Goal: Navigation & Orientation: Find specific page/section

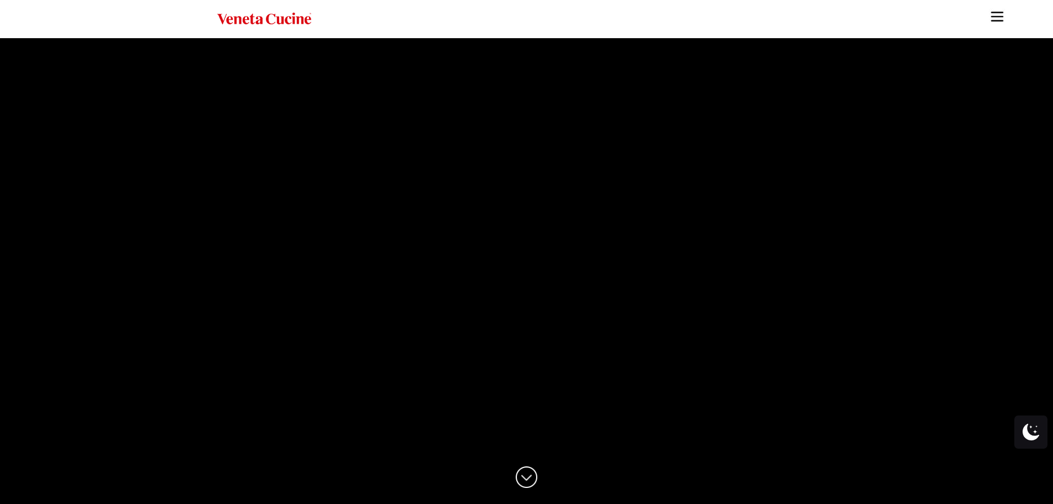
click at [993, 18] on img "Site" at bounding box center [997, 16] width 17 height 17
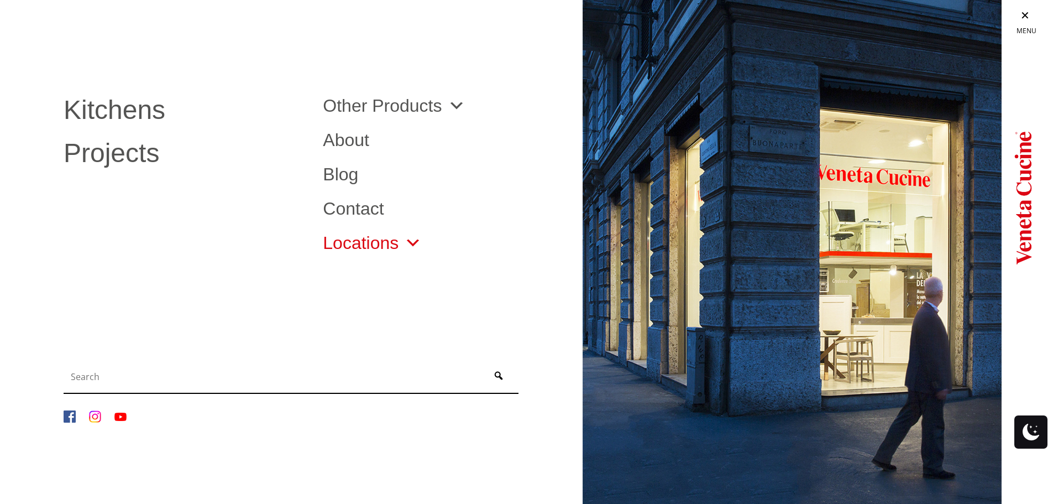
click at [353, 245] on link "Locations" at bounding box center [372, 243] width 99 height 18
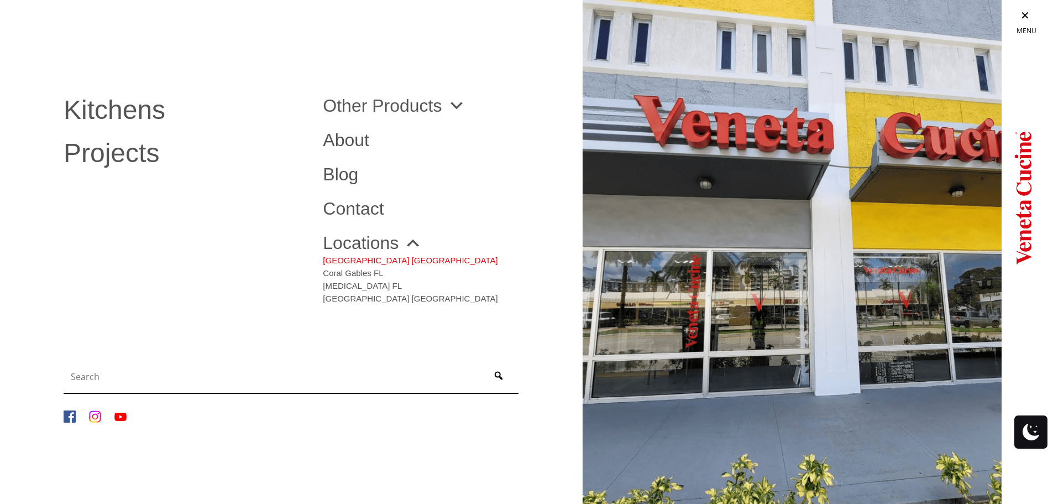
click at [350, 261] on link "[GEOGRAPHIC_DATA] [GEOGRAPHIC_DATA]" at bounding box center [410, 258] width 175 height 13
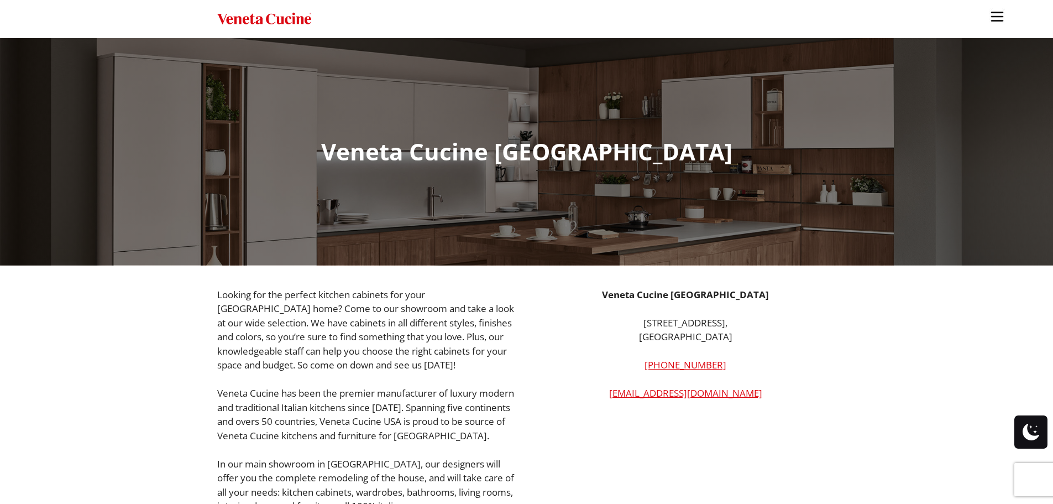
click at [999, 16] on img "Site" at bounding box center [997, 16] width 17 height 17
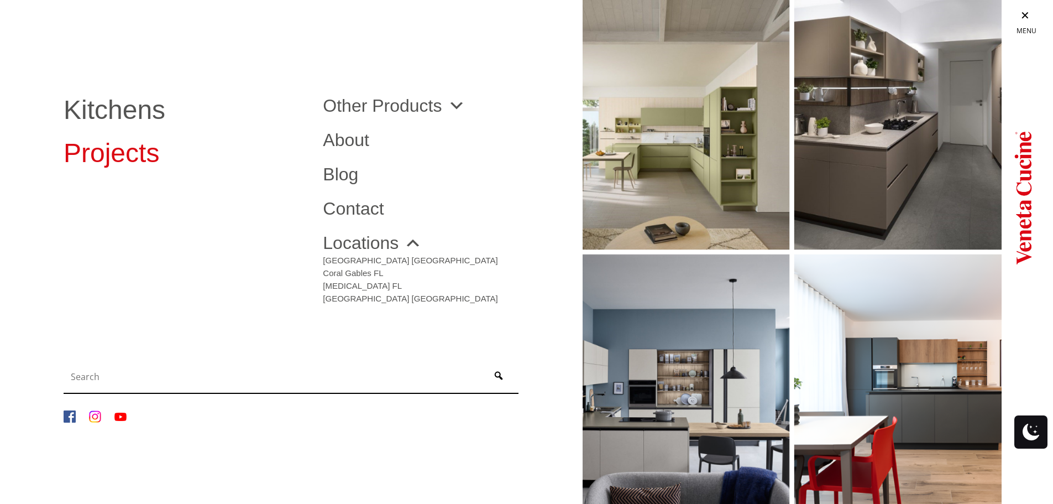
click at [100, 149] on link "Projects" at bounding box center [185, 153] width 243 height 27
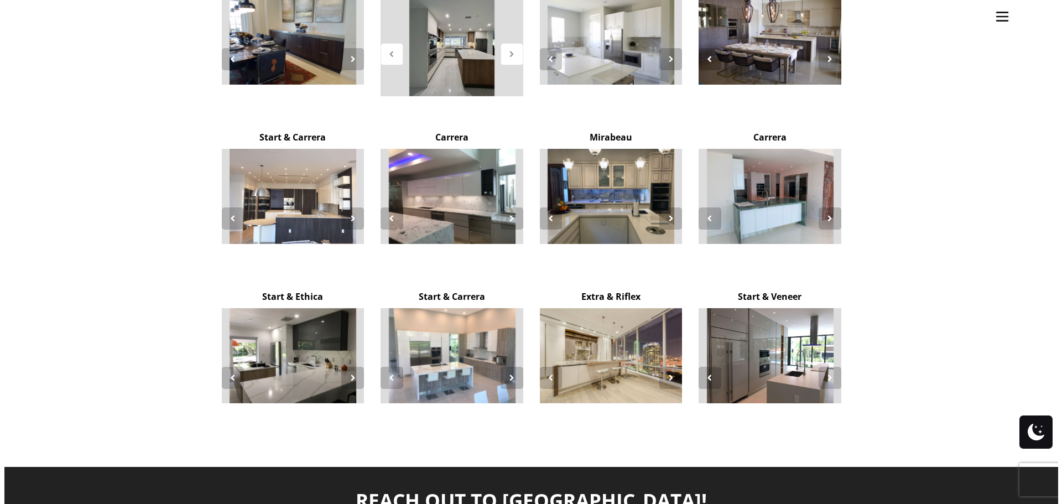
scroll to position [2052, 0]
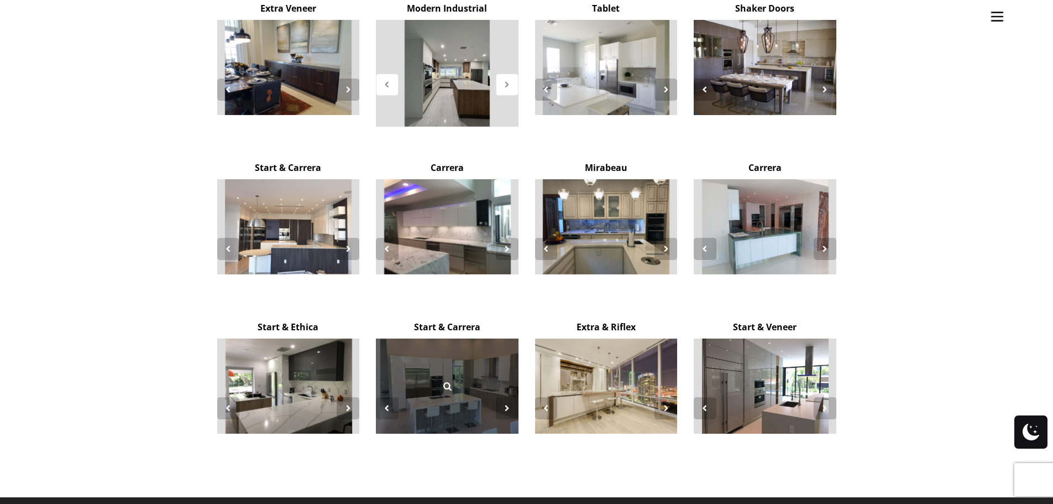
click at [462, 338] on div at bounding box center [447, 385] width 143 height 95
click at [446, 380] on icon at bounding box center [447, 386] width 12 height 12
